Goal: Complete application form: Complete application form

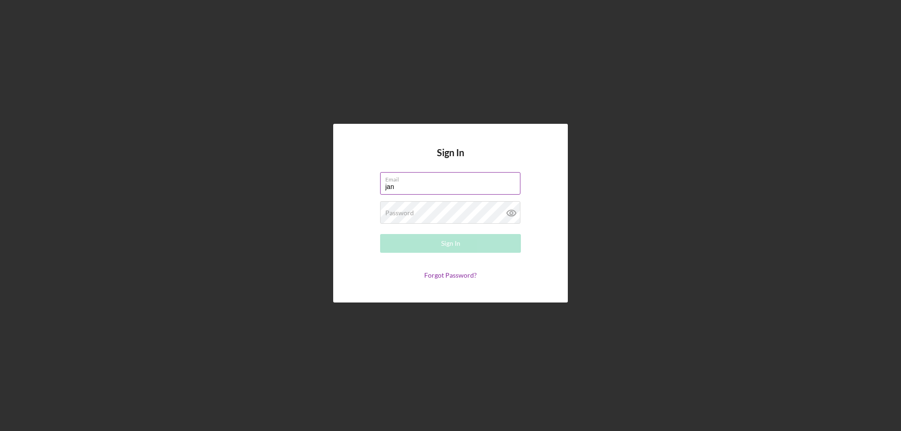
type input "janice.stgermaine@winlf.org"
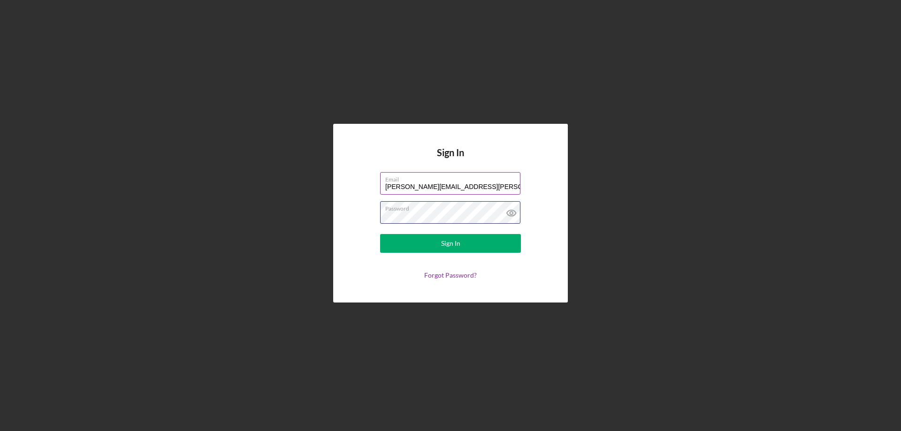
click at [380, 234] on button "Sign In" at bounding box center [450, 243] width 141 height 19
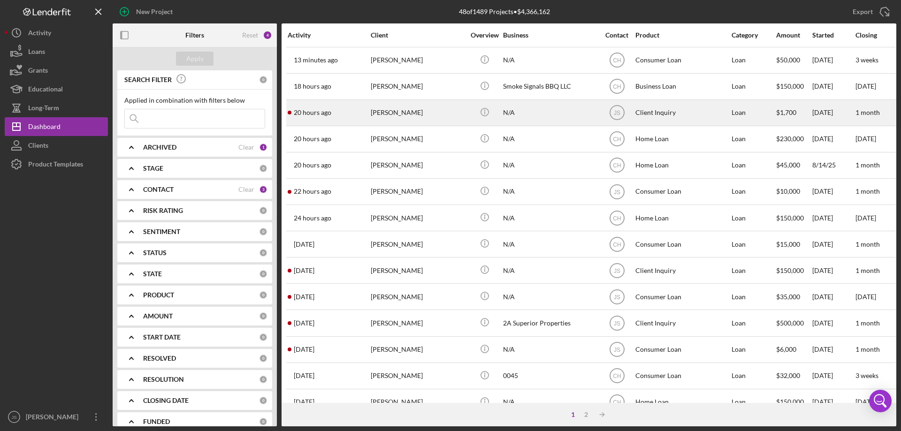
click at [557, 118] on div "N/A" at bounding box center [550, 112] width 94 height 25
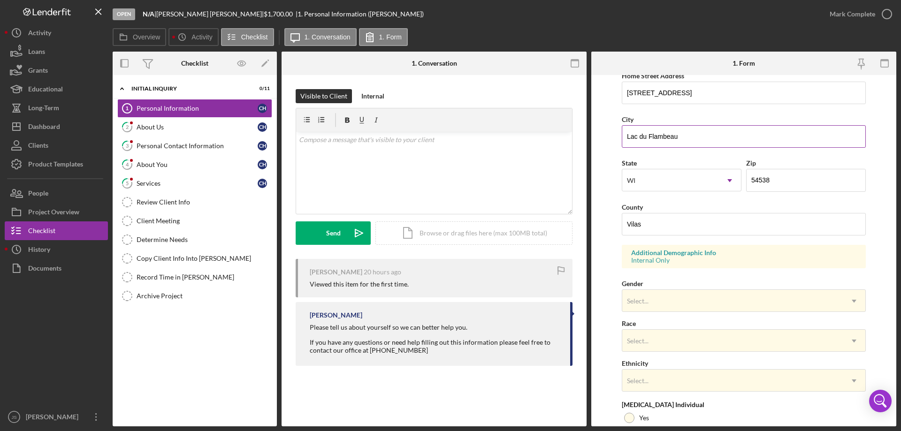
scroll to position [188, 0]
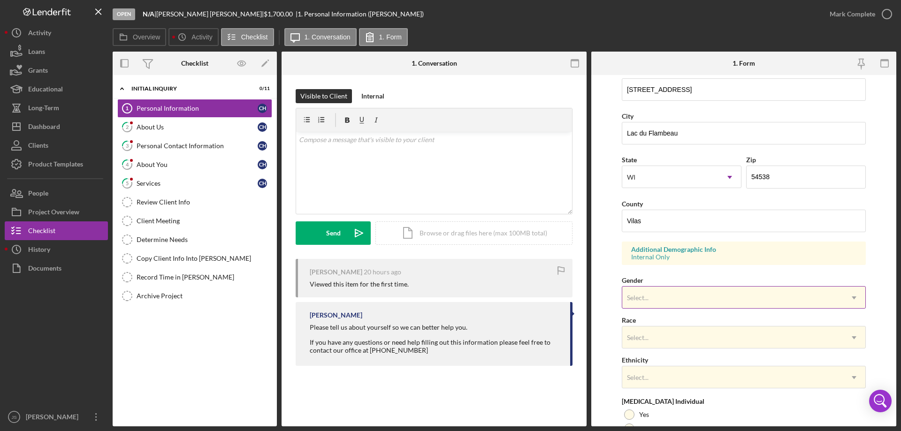
drag, startPoint x: 699, startPoint y: 294, endPoint x: 700, endPoint y: 302, distance: 8.1
click at [699, 294] on div "Select..." at bounding box center [732, 298] width 220 height 22
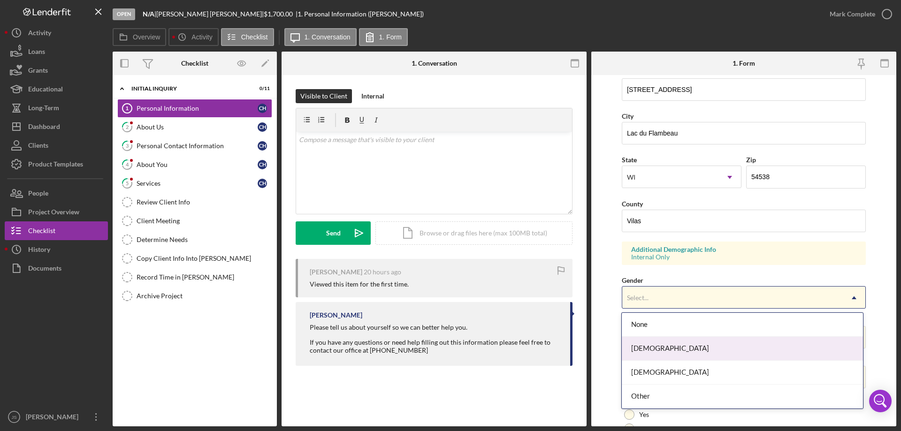
click at [674, 351] on div "[DEMOGRAPHIC_DATA]" at bounding box center [742, 349] width 241 height 24
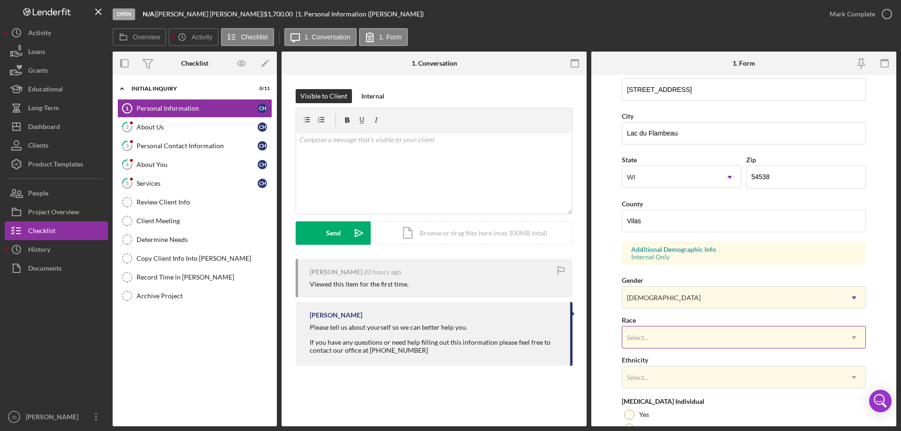
click at [679, 334] on div "Select..." at bounding box center [732, 338] width 220 height 22
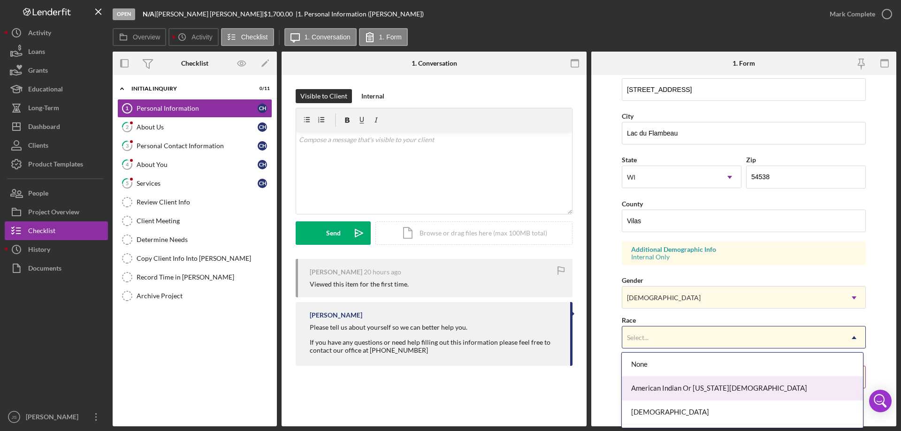
drag, startPoint x: 690, startPoint y: 388, endPoint x: 695, endPoint y: 387, distance: 5.3
click at [690, 389] on div "American Indian Or [US_STATE][DEMOGRAPHIC_DATA]" at bounding box center [742, 389] width 241 height 24
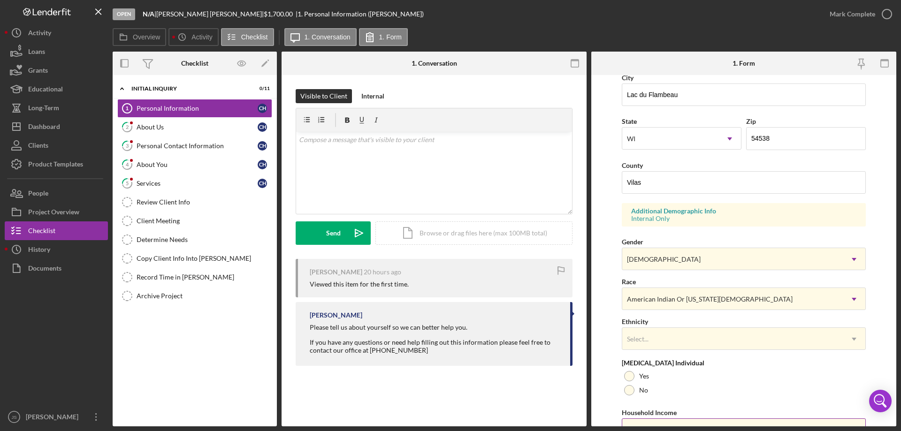
scroll to position [275, 0]
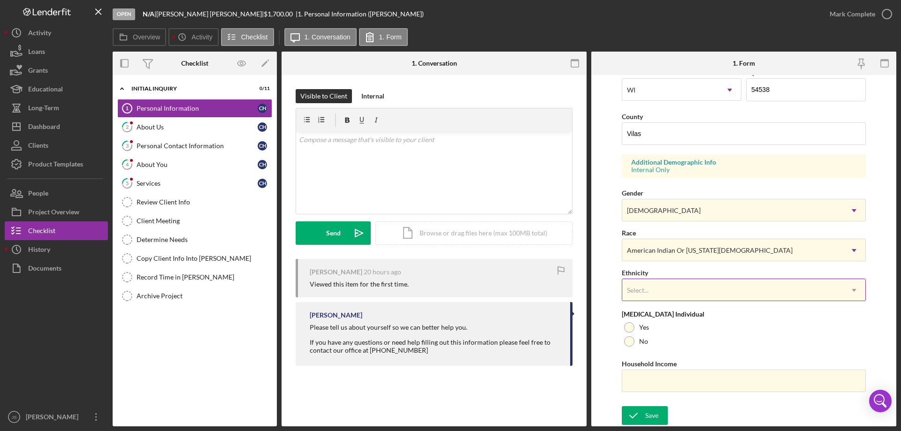
click at [700, 292] on div "Select..." at bounding box center [732, 291] width 220 height 22
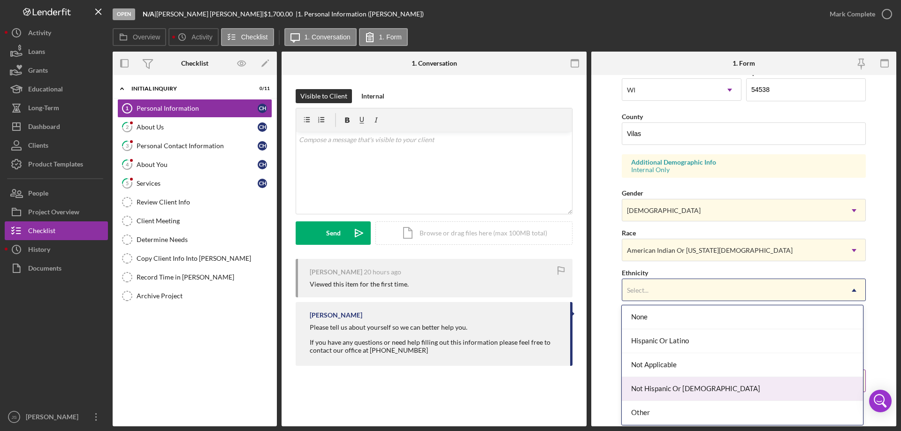
click at [702, 382] on div "Not Hispanic Or [DEMOGRAPHIC_DATA]" at bounding box center [742, 389] width 241 height 24
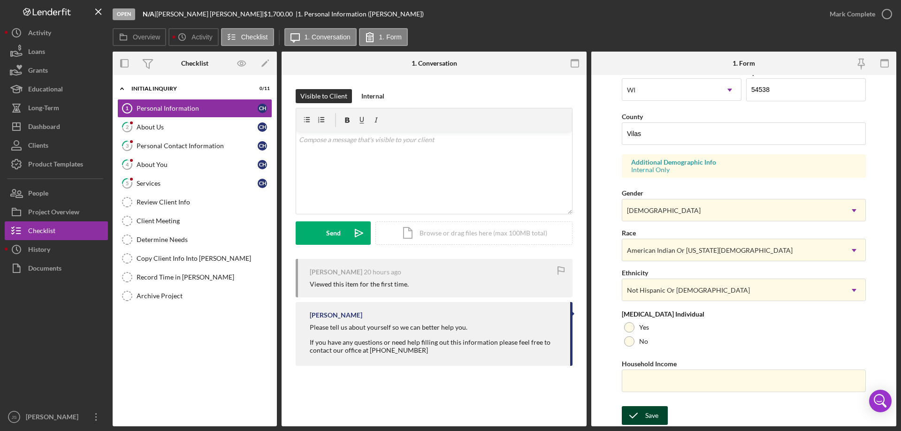
click at [647, 417] on div "Save" at bounding box center [651, 415] width 13 height 19
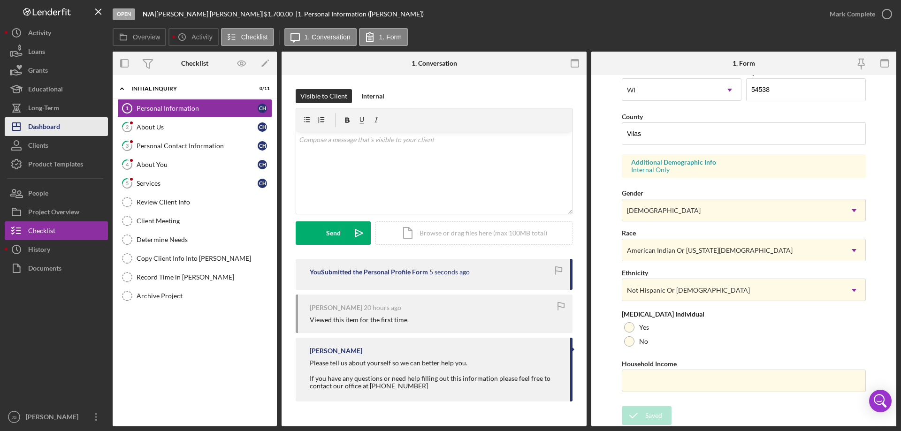
click at [57, 123] on div "Dashboard" at bounding box center [44, 127] width 32 height 21
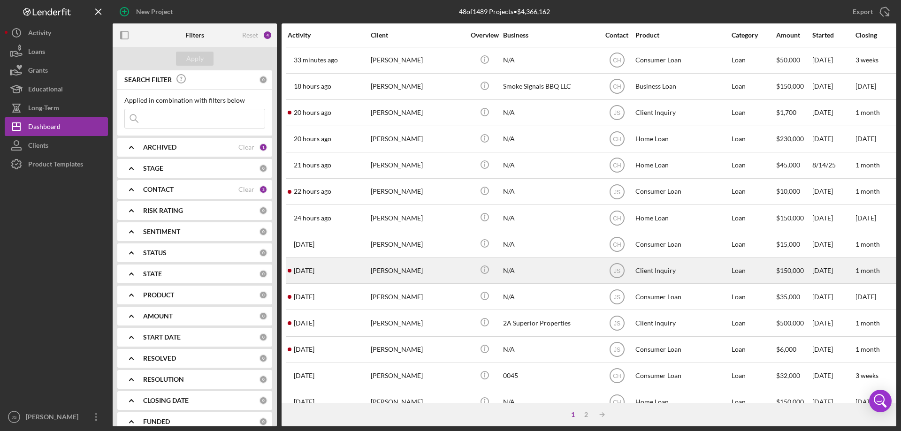
click at [442, 277] on div "[PERSON_NAME]" at bounding box center [418, 270] width 94 height 25
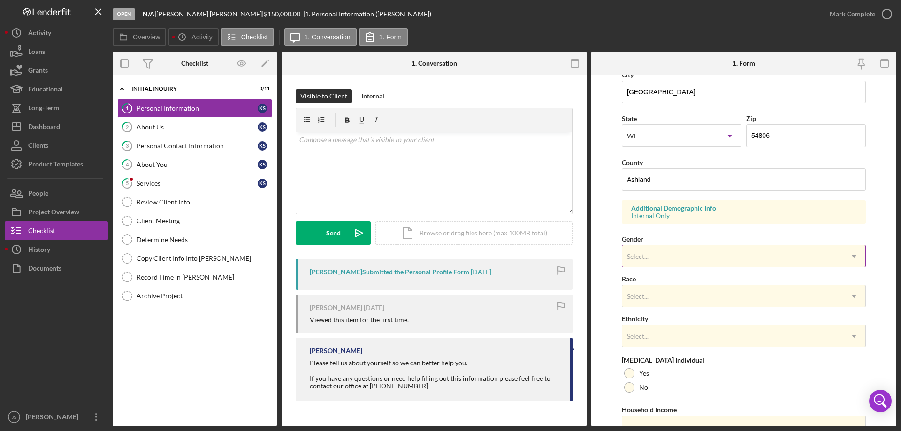
scroll to position [235, 0]
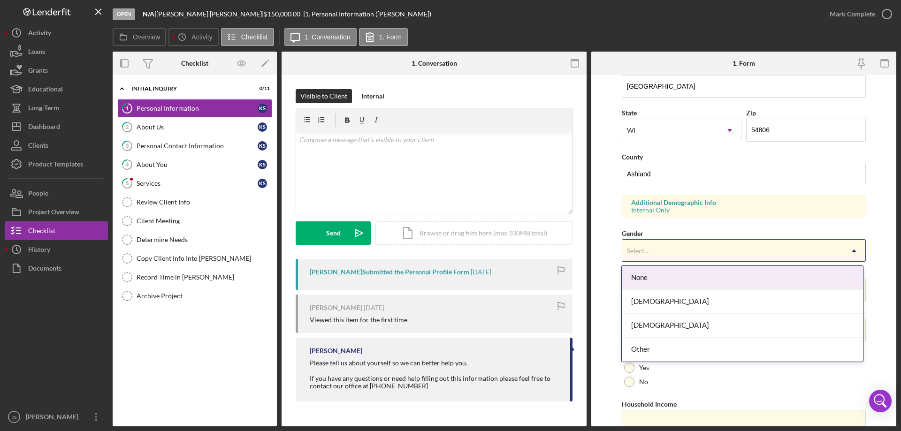
click at [802, 247] on div "Select..." at bounding box center [732, 251] width 220 height 22
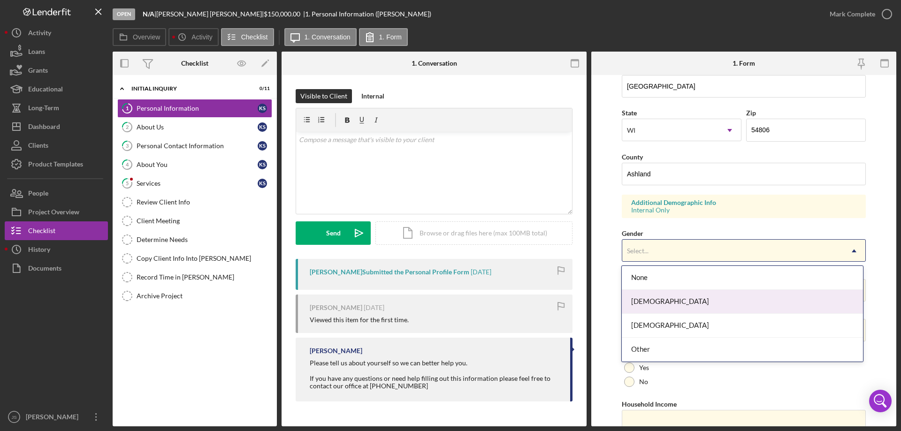
click at [714, 305] on div "[DEMOGRAPHIC_DATA]" at bounding box center [742, 302] width 241 height 24
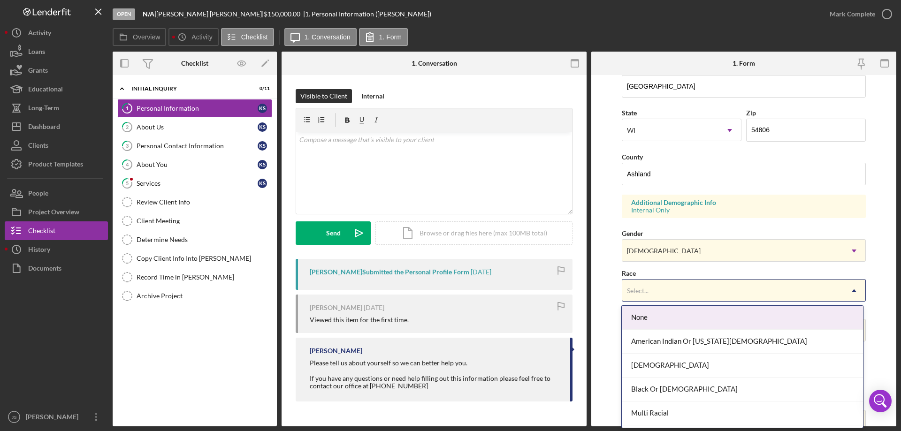
click at [726, 294] on div "Select..." at bounding box center [732, 291] width 220 height 22
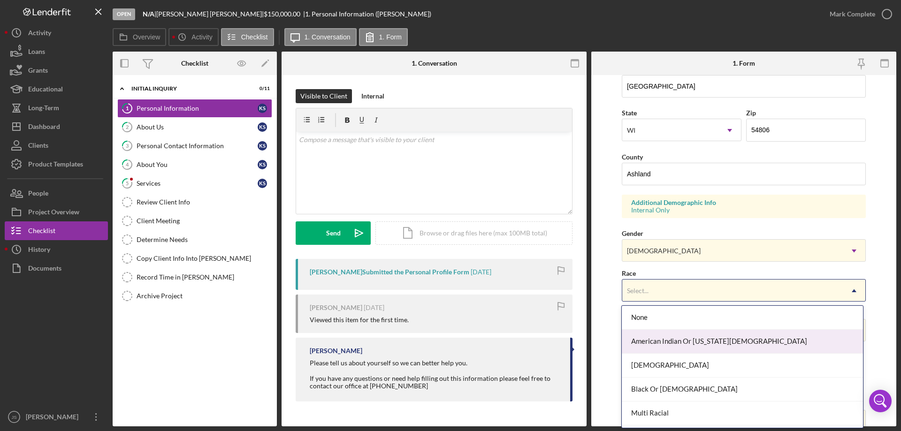
drag, startPoint x: 716, startPoint y: 340, endPoint x: 739, endPoint y: 345, distance: 23.6
click at [716, 340] on div "American Indian Or [US_STATE][DEMOGRAPHIC_DATA]" at bounding box center [742, 342] width 241 height 24
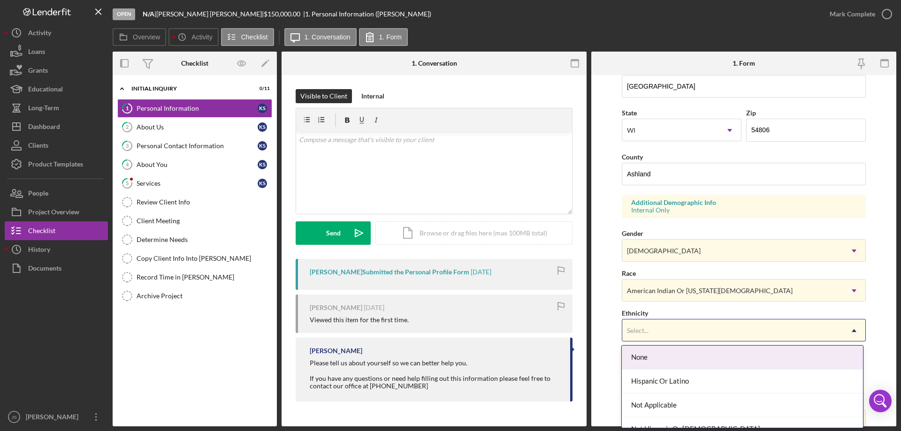
click at [747, 334] on div "Select..." at bounding box center [732, 331] width 220 height 22
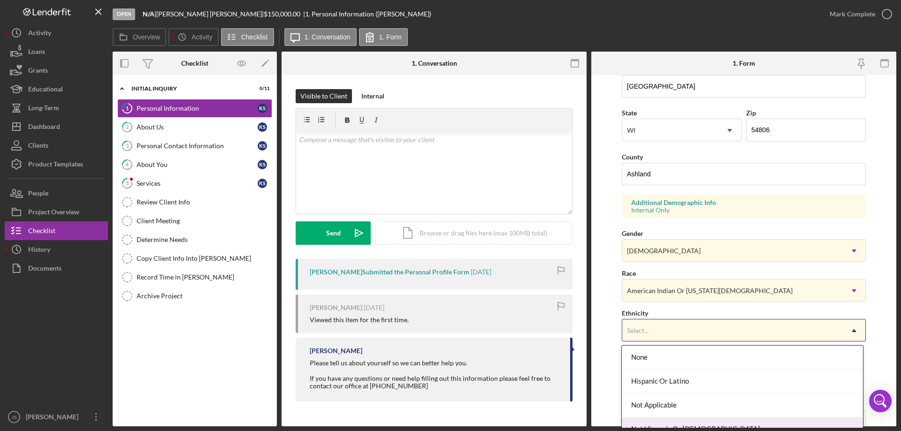
scroll to position [38, 0]
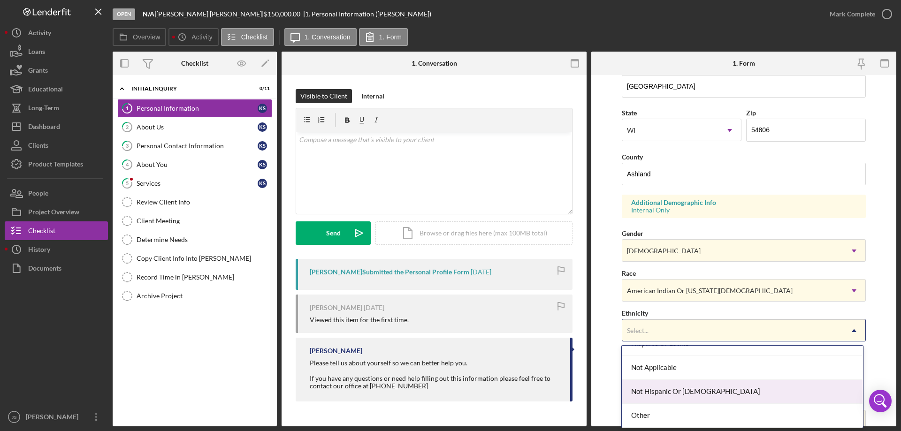
click at [739, 391] on div "Not Hispanic Or [DEMOGRAPHIC_DATA]" at bounding box center [742, 392] width 241 height 24
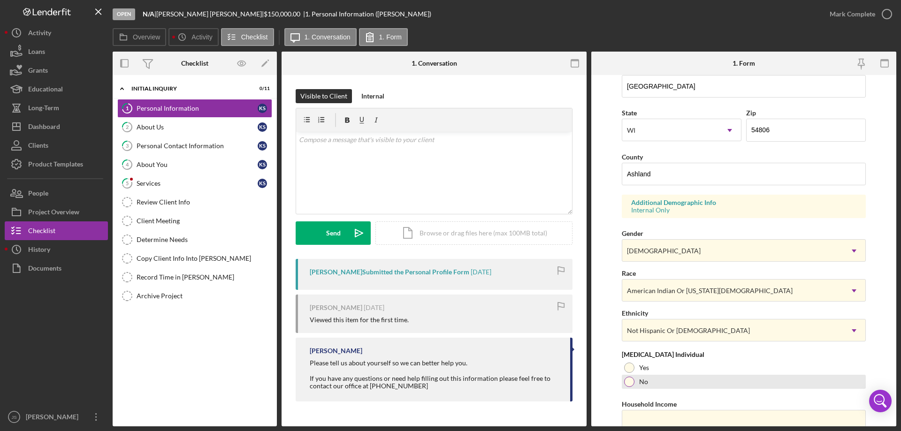
scroll to position [275, 0]
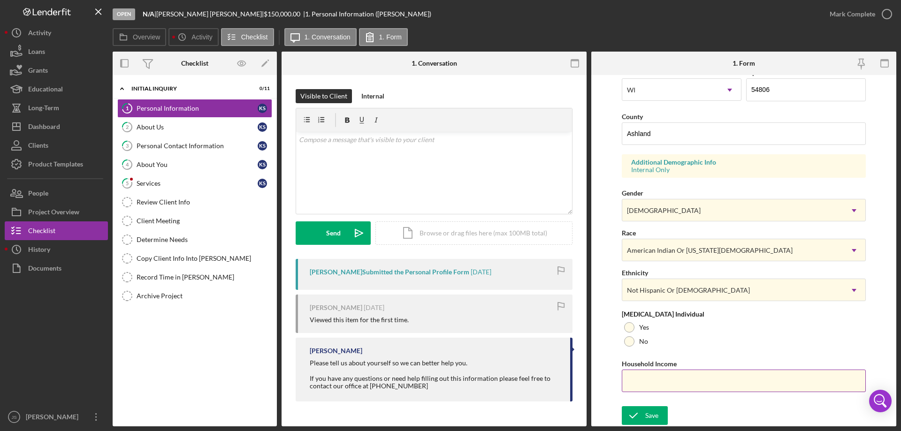
drag, startPoint x: 647, startPoint y: 386, endPoint x: 655, endPoint y: 383, distance: 8.5
click at [647, 386] on input "Household Income" at bounding box center [744, 381] width 244 height 23
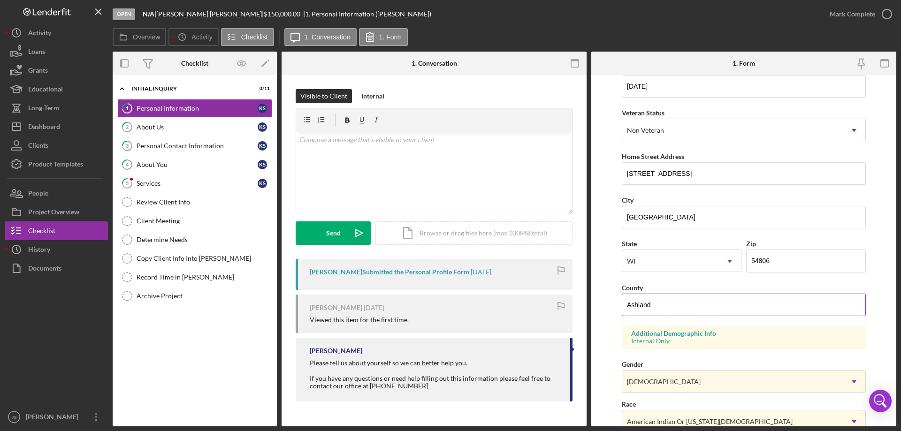
scroll to position [0, 0]
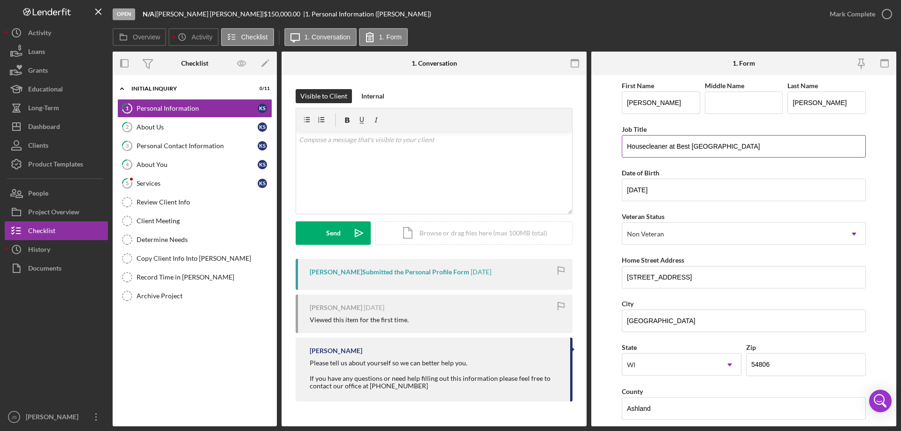
click at [796, 145] on input "Housecleaner at Best [GEOGRAPHIC_DATA]" at bounding box center [744, 146] width 244 height 23
drag, startPoint x: 839, startPoint y: 146, endPoint x: 580, endPoint y: 157, distance: 259.7
click at [580, 157] on div "Overview Internal Workflow Stage Open Icon/Dropdown Arrow Archive (can unarchiv…" at bounding box center [504, 239] width 783 height 375
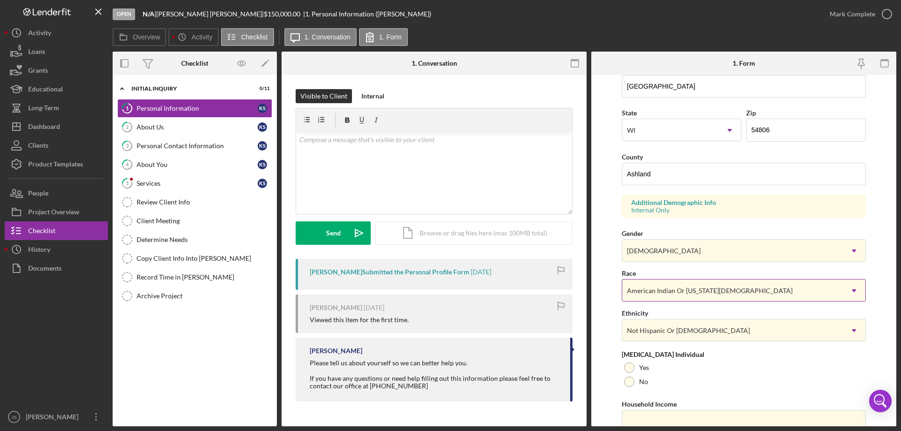
scroll to position [275, 0]
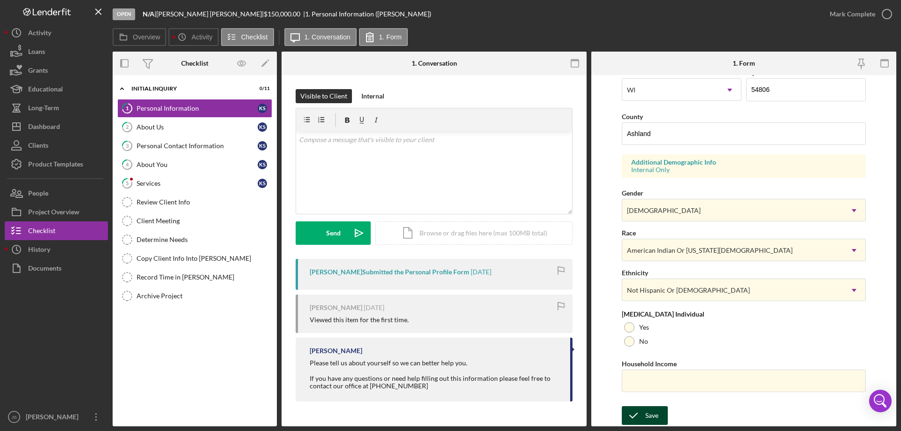
click at [649, 418] on div "Save" at bounding box center [651, 415] width 13 height 19
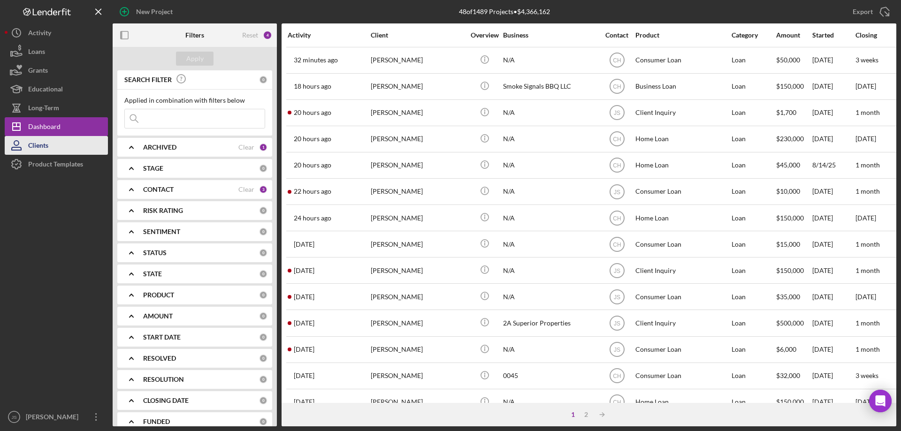
click at [53, 143] on button "Clients" at bounding box center [56, 145] width 103 height 19
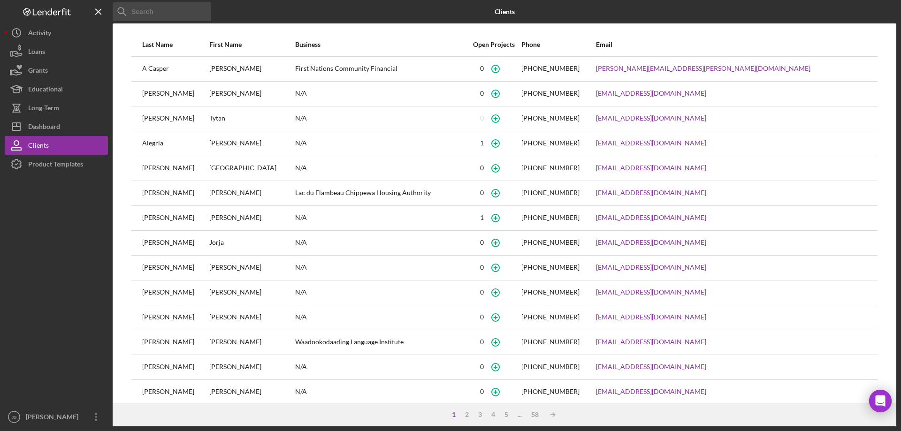
click at [158, 8] on input at bounding box center [162, 11] width 99 height 19
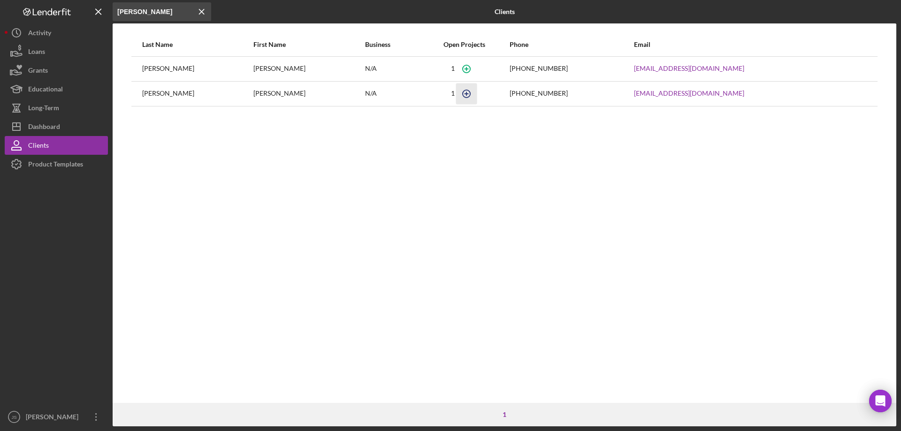
type input "[PERSON_NAME]"
click at [456, 91] on icon "button" at bounding box center [466, 93] width 21 height 21
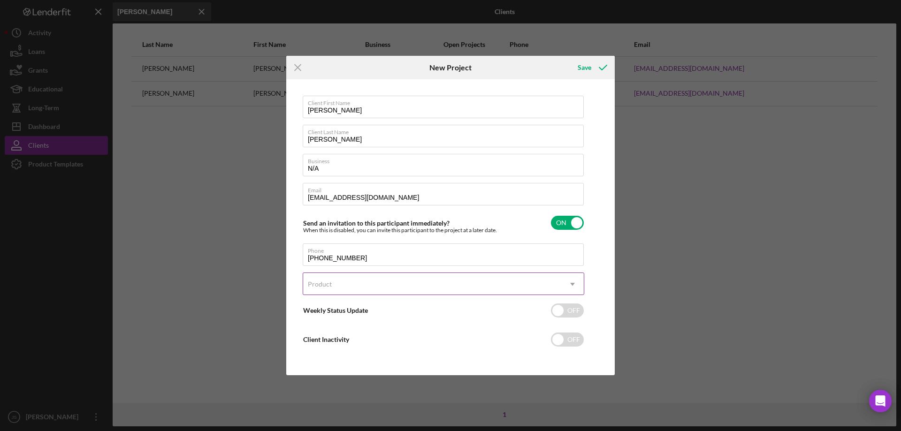
click at [574, 285] on icon "Icon/Dropdown Arrow" at bounding box center [572, 284] width 23 height 23
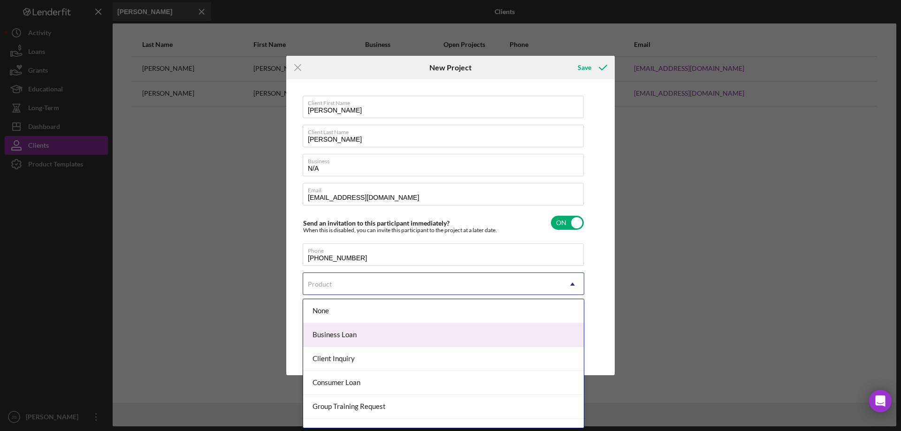
click at [426, 336] on div "Business Loan" at bounding box center [443, 335] width 281 height 24
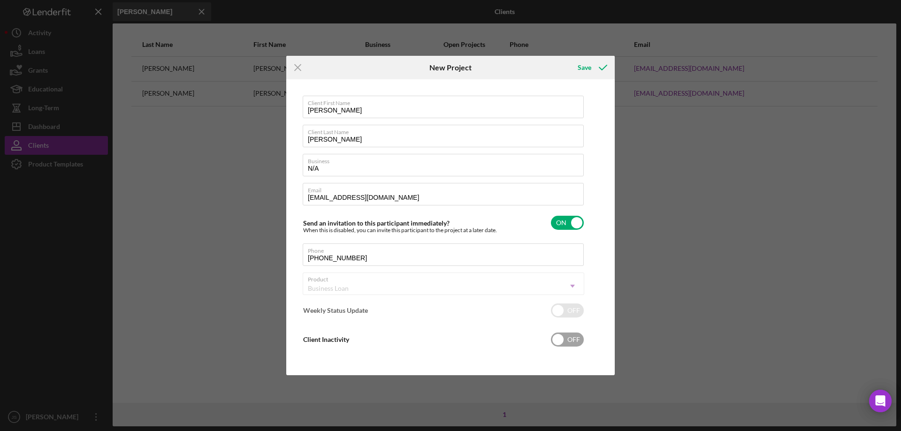
checkbox input "true"
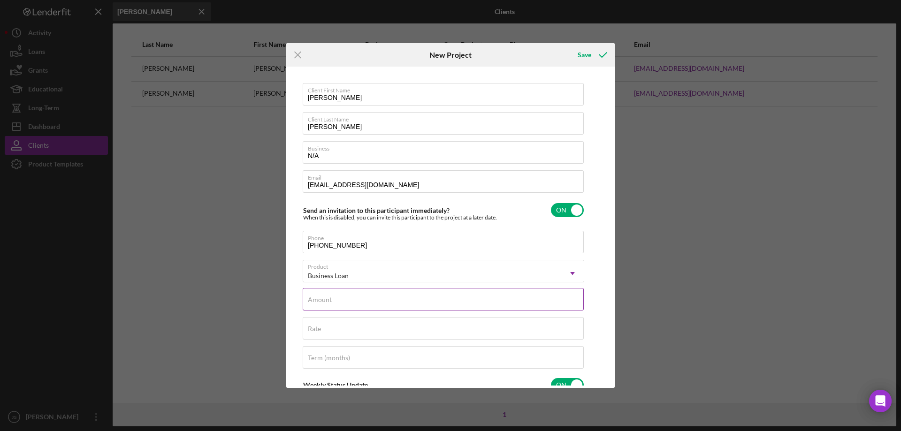
click at [373, 300] on input "Amount" at bounding box center [443, 299] width 281 height 23
type input "$150,000"
click at [351, 332] on input "Rate" at bounding box center [443, 328] width 281 height 23
type input "8.000%"
click at [351, 357] on input "Term (months)" at bounding box center [443, 357] width 281 height 23
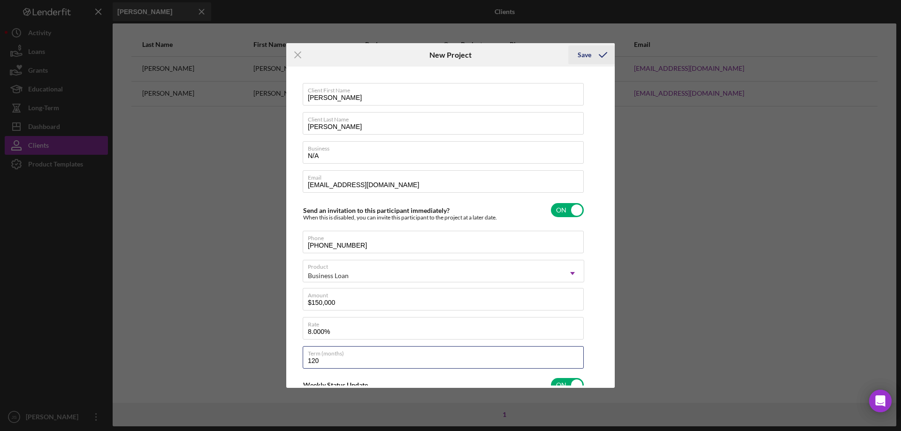
type input "120"
click at [586, 52] on div "Save" at bounding box center [585, 55] width 14 height 19
checkbox input "false"
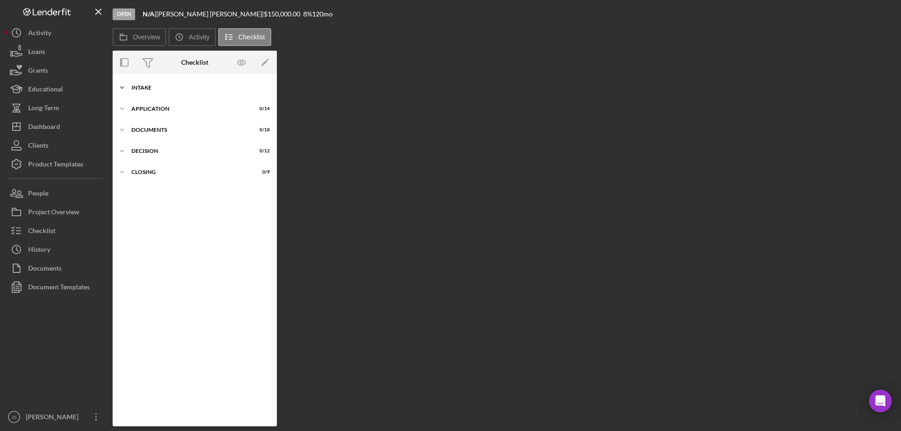
click at [122, 87] on icon "Icon/Expander" at bounding box center [122, 87] width 19 height 19
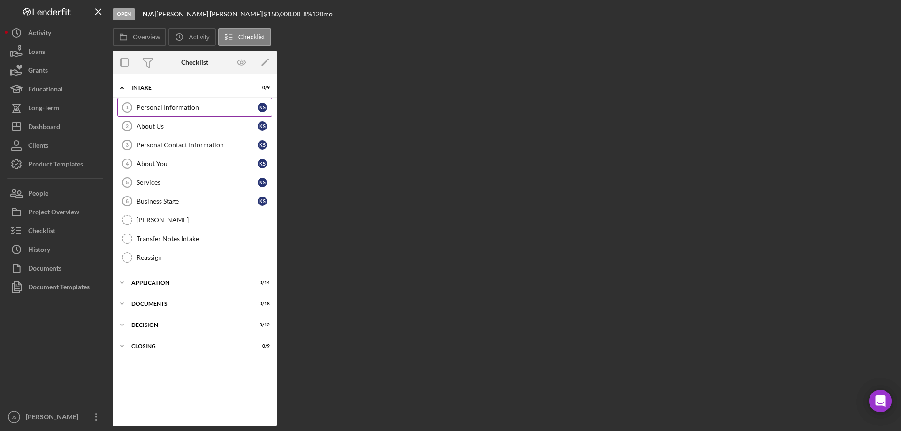
click at [190, 105] on div "Personal Information" at bounding box center [197, 108] width 121 height 8
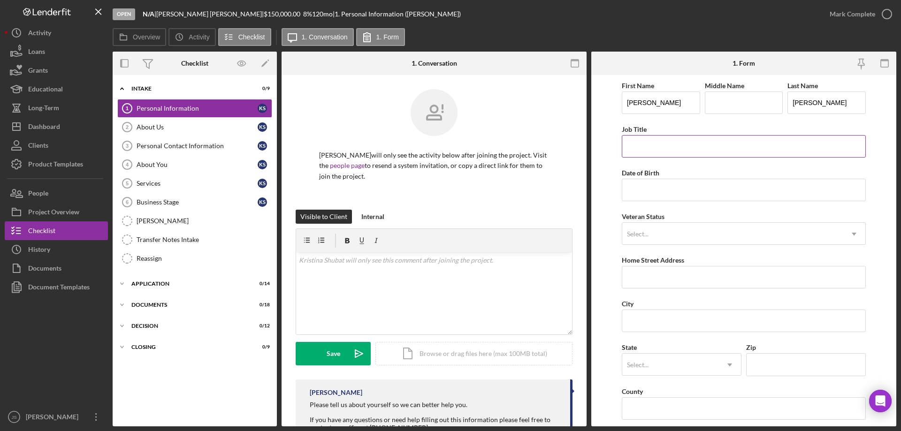
click at [650, 146] on input "Job Title" at bounding box center [744, 146] width 244 height 23
click at [636, 149] on input "Job Title" at bounding box center [744, 146] width 244 height 23
paste input "Housecleaner at Best [GEOGRAPHIC_DATA]"
type input "Housecleaner at Best [GEOGRAPHIC_DATA]"
click at [663, 191] on input "Date of Birth" at bounding box center [744, 190] width 244 height 23
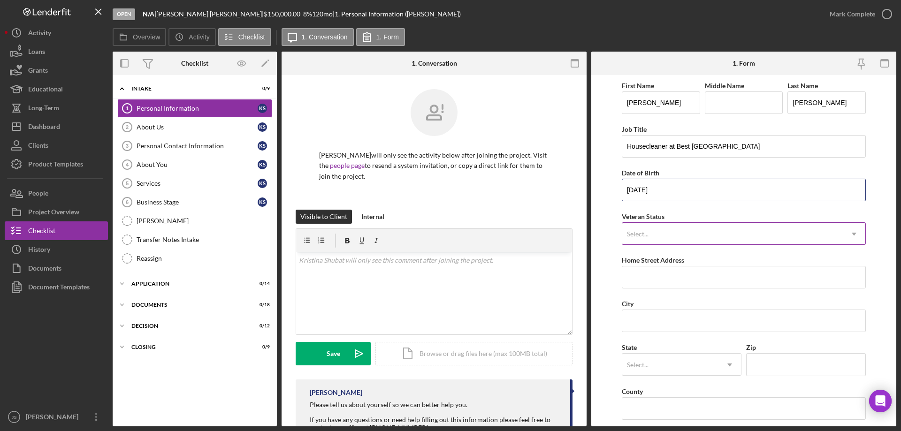
type input "[DATE]"
click at [652, 235] on div "Select..." at bounding box center [732, 234] width 220 height 22
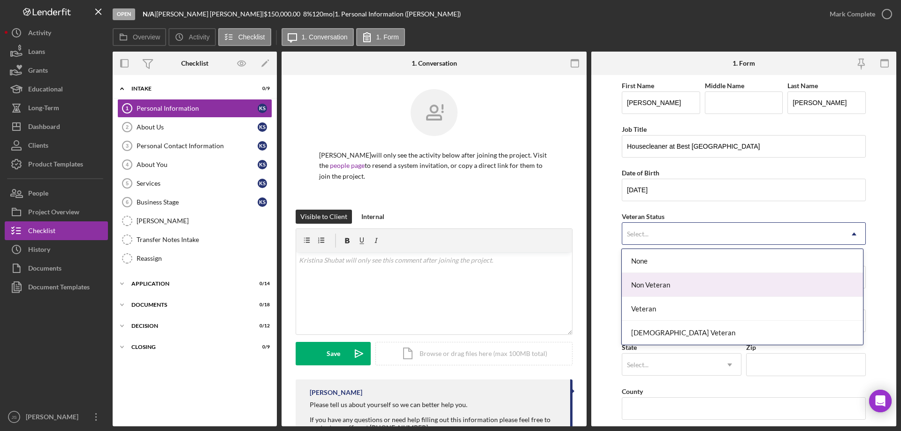
click at [668, 287] on div "Non Veteran" at bounding box center [742, 285] width 241 height 24
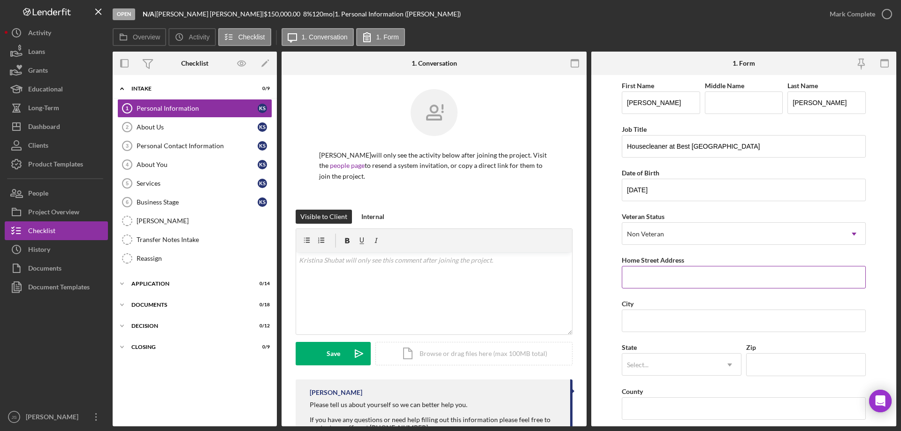
click at [676, 281] on input "Home Street Address" at bounding box center [744, 277] width 244 height 23
type input "[STREET_ADDRESS]"
type input "[GEOGRAPHIC_DATA]"
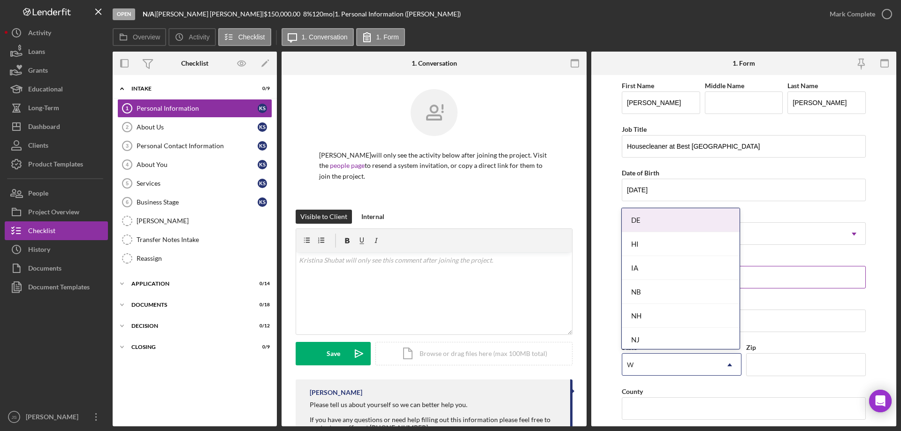
type input "WI"
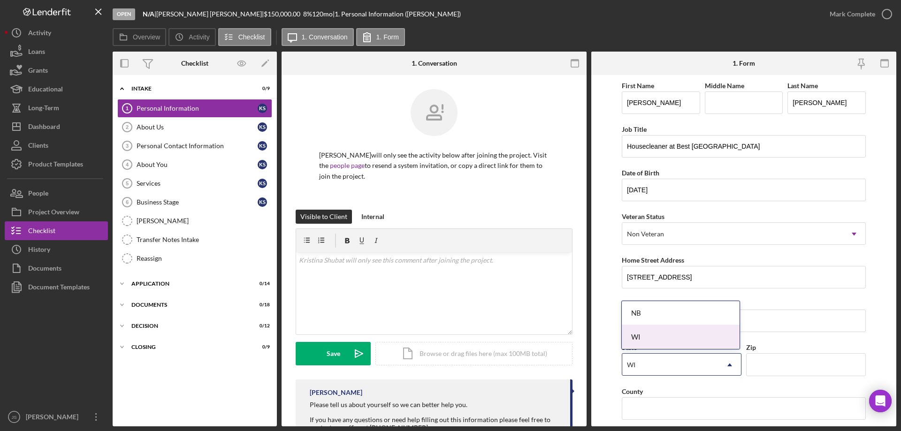
click at [688, 341] on div "WI" at bounding box center [681, 337] width 118 height 24
click at [765, 363] on input "Zip" at bounding box center [806, 364] width 120 height 23
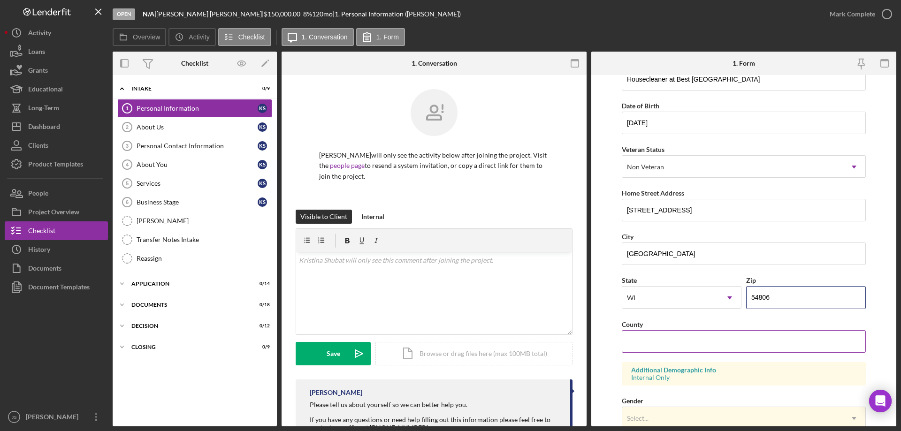
scroll to position [141, 0]
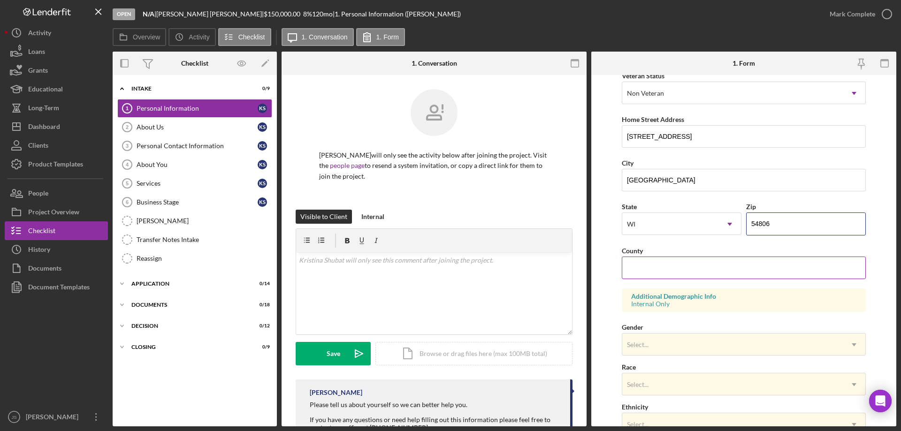
type input "54806"
click at [651, 267] on input "County" at bounding box center [744, 268] width 244 height 23
type input "Ashland"
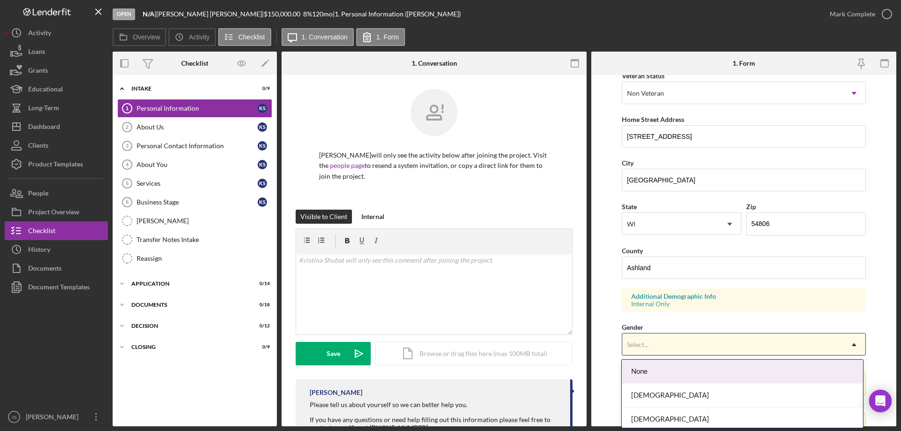
click at [703, 340] on div "Select..." at bounding box center [732, 345] width 220 height 22
click at [672, 353] on div "Select..." at bounding box center [732, 345] width 220 height 22
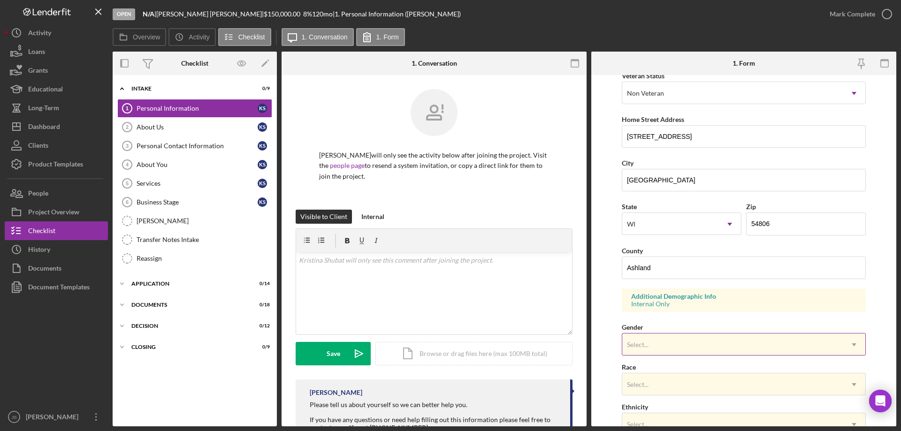
click at [673, 348] on div "Select..." at bounding box center [732, 345] width 220 height 22
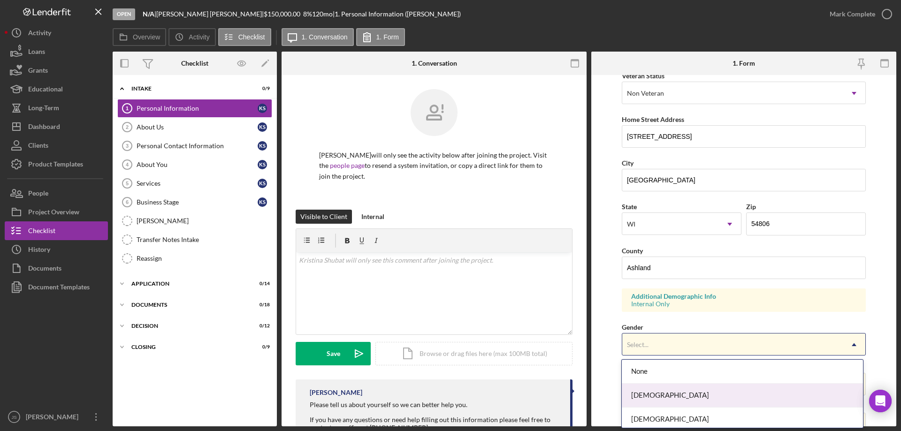
drag, startPoint x: 669, startPoint y: 403, endPoint x: 671, endPoint y: 390, distance: 12.8
click at [670, 402] on div "[DEMOGRAPHIC_DATA]" at bounding box center [742, 396] width 241 height 24
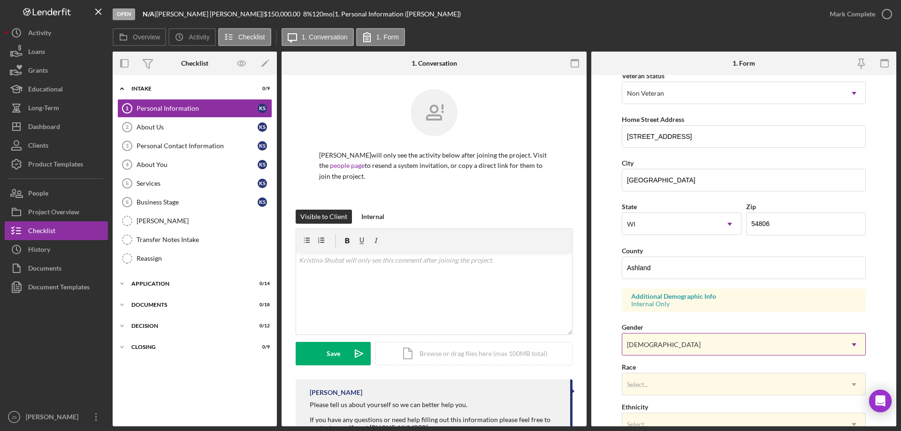
scroll to position [275, 0]
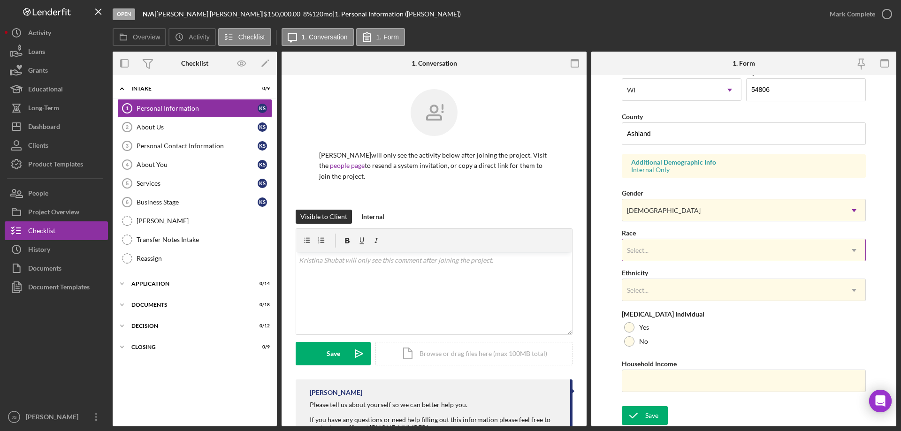
click at [698, 252] on div "Select..." at bounding box center [732, 251] width 220 height 22
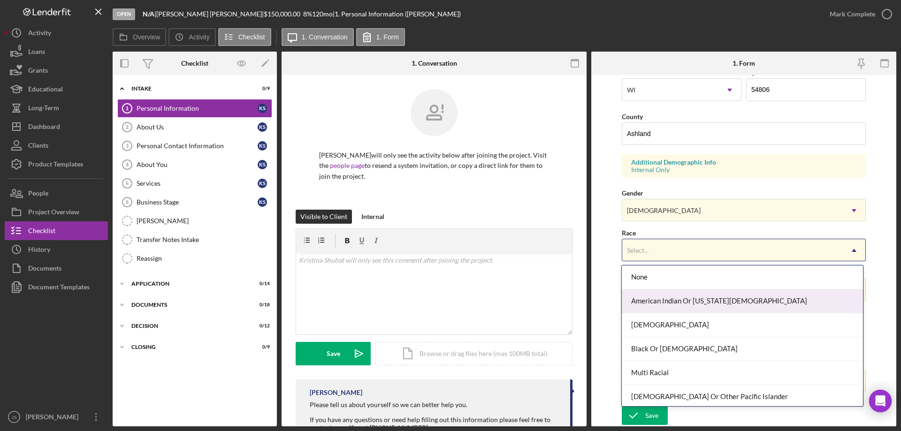
click at [713, 299] on div "American Indian Or [US_STATE][DEMOGRAPHIC_DATA]" at bounding box center [742, 301] width 241 height 24
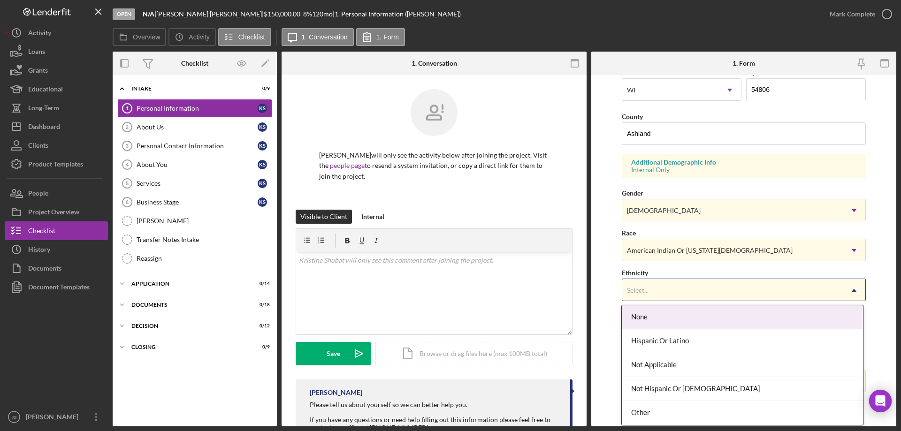
click at [692, 293] on div "Select..." at bounding box center [732, 291] width 220 height 22
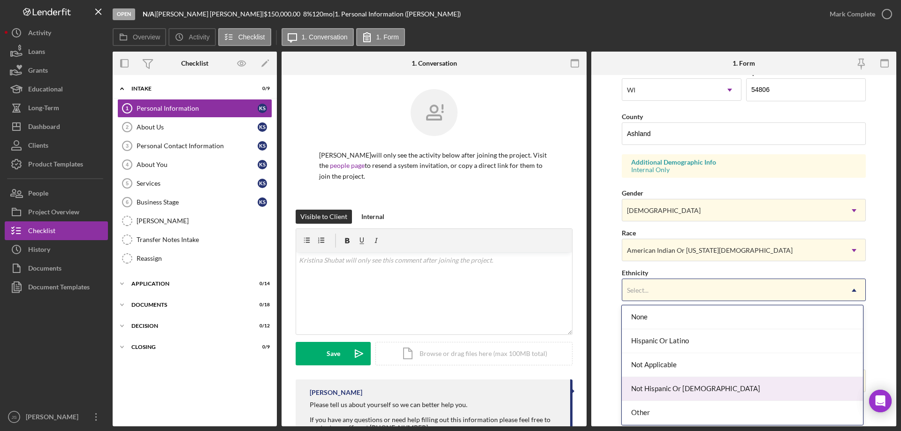
click at [720, 388] on div "Not Hispanic Or [DEMOGRAPHIC_DATA]" at bounding box center [742, 389] width 241 height 24
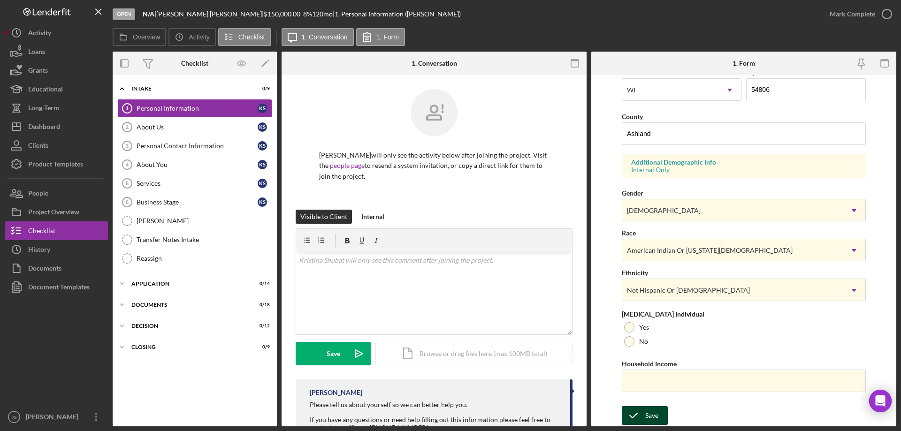
click at [647, 415] on div "Save" at bounding box center [651, 415] width 13 height 19
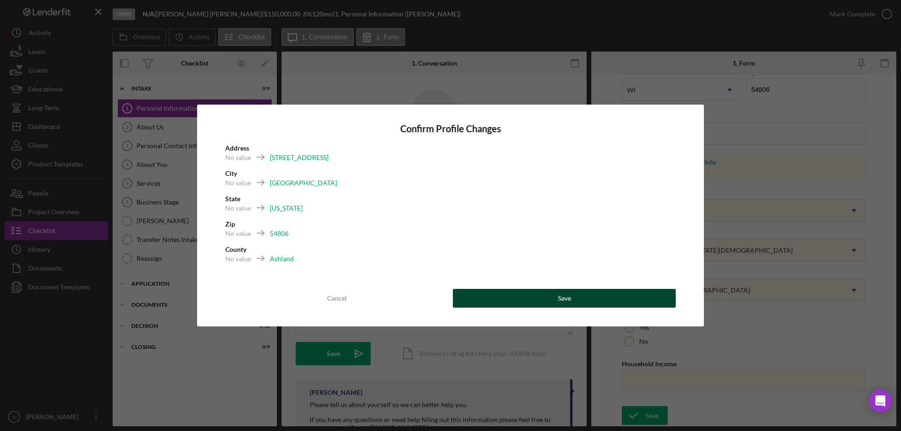
click at [570, 302] on div "Save" at bounding box center [564, 298] width 13 height 19
